Goal: Transaction & Acquisition: Purchase product/service

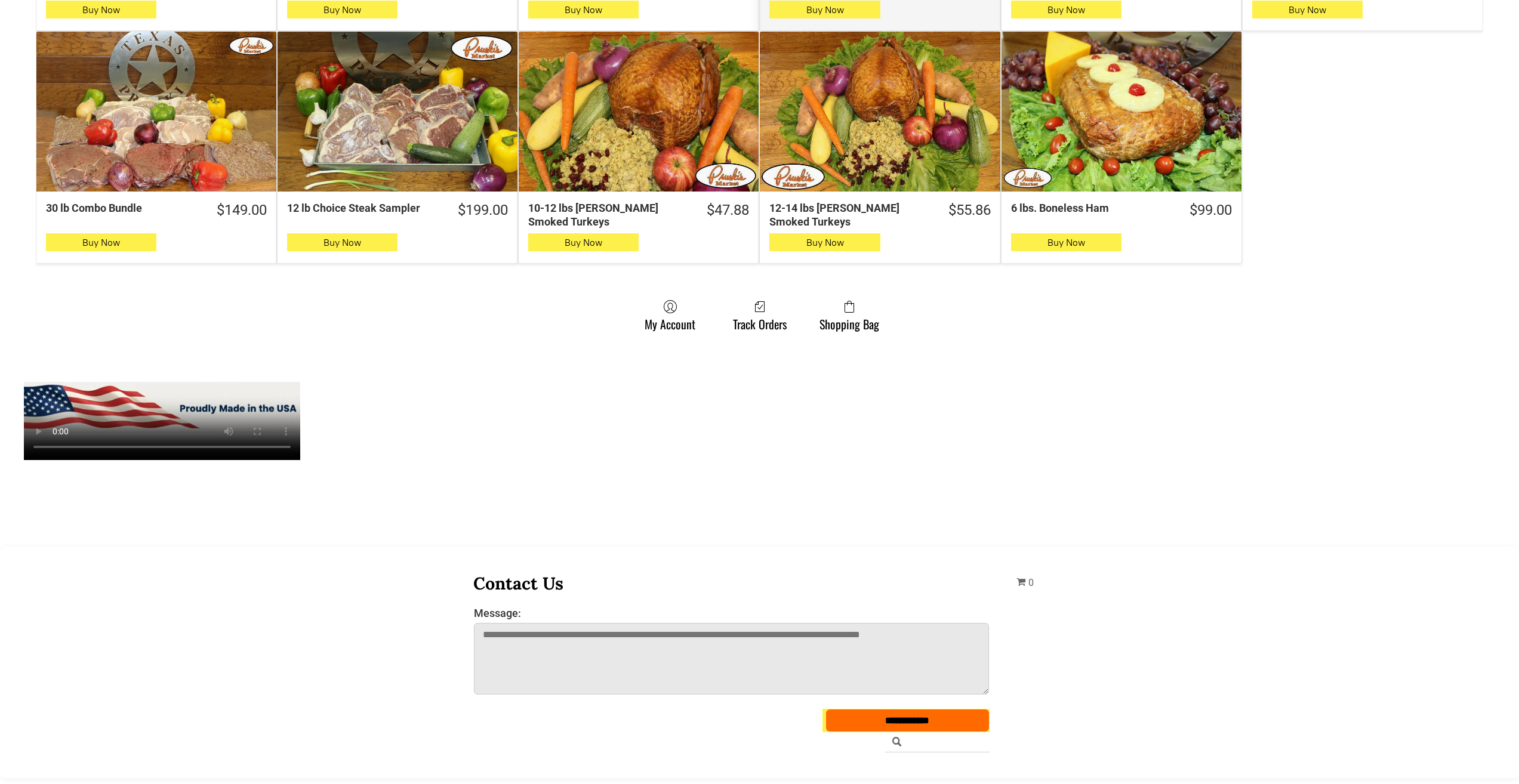
scroll to position [1134, 0]
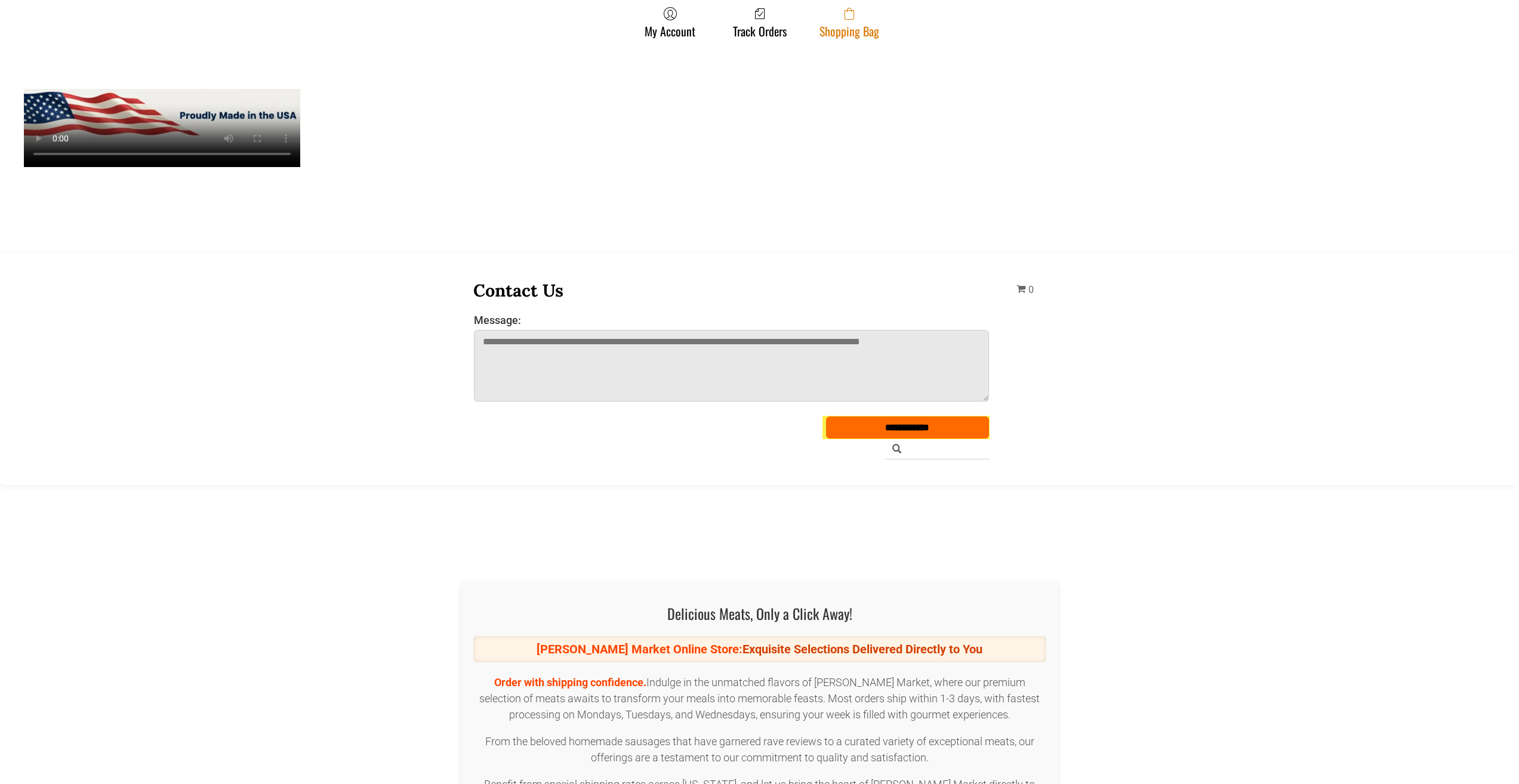
click at [820, 12] on span at bounding box center [849, 14] width 60 height 15
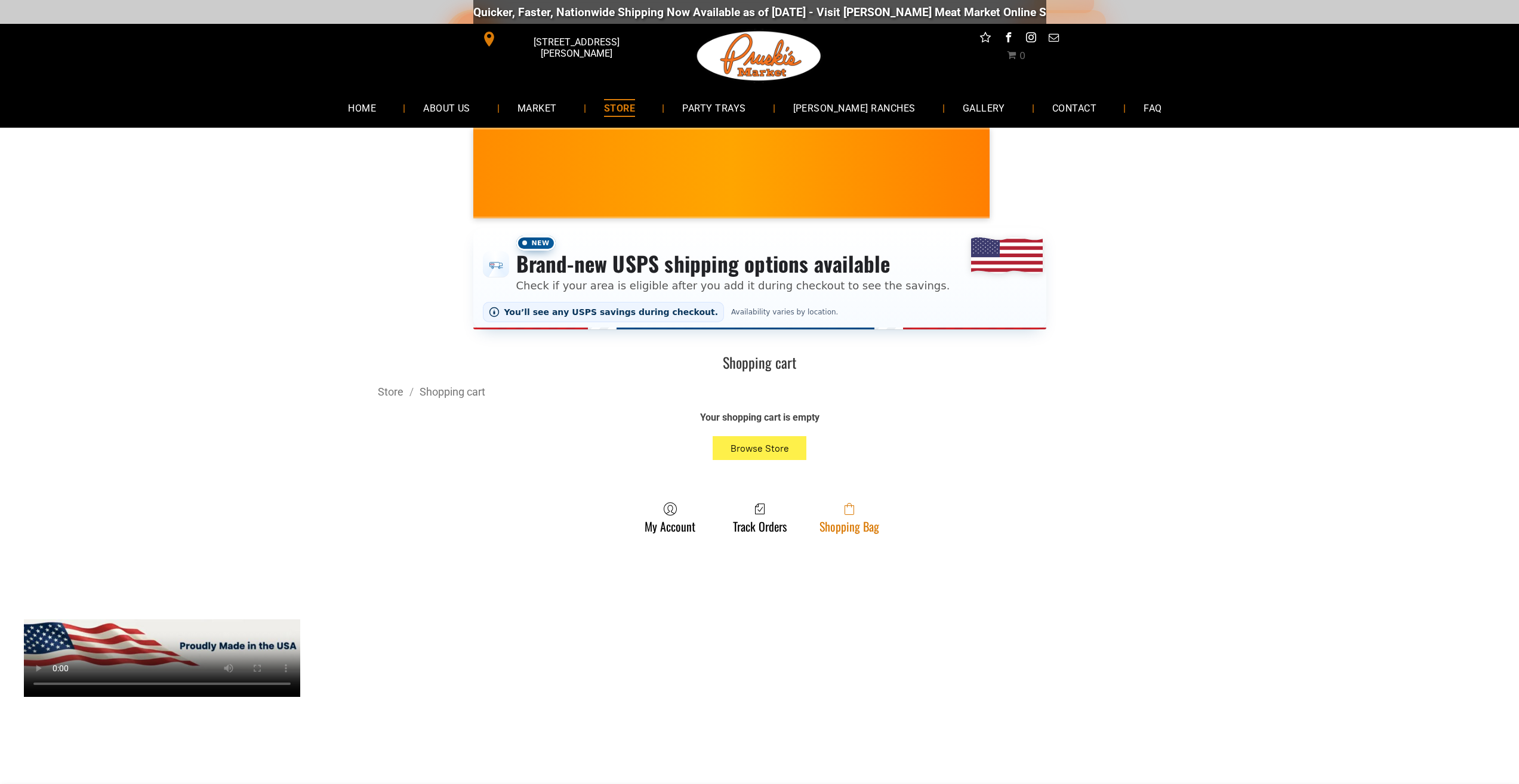
click at [854, 516] on span at bounding box center [849, 510] width 60 height 15
click at [841, 519] on link "Shopping Bag" at bounding box center [849, 518] width 72 height 32
click at [821, 516] on span at bounding box center [849, 510] width 60 height 15
